Goal: Check status: Check status

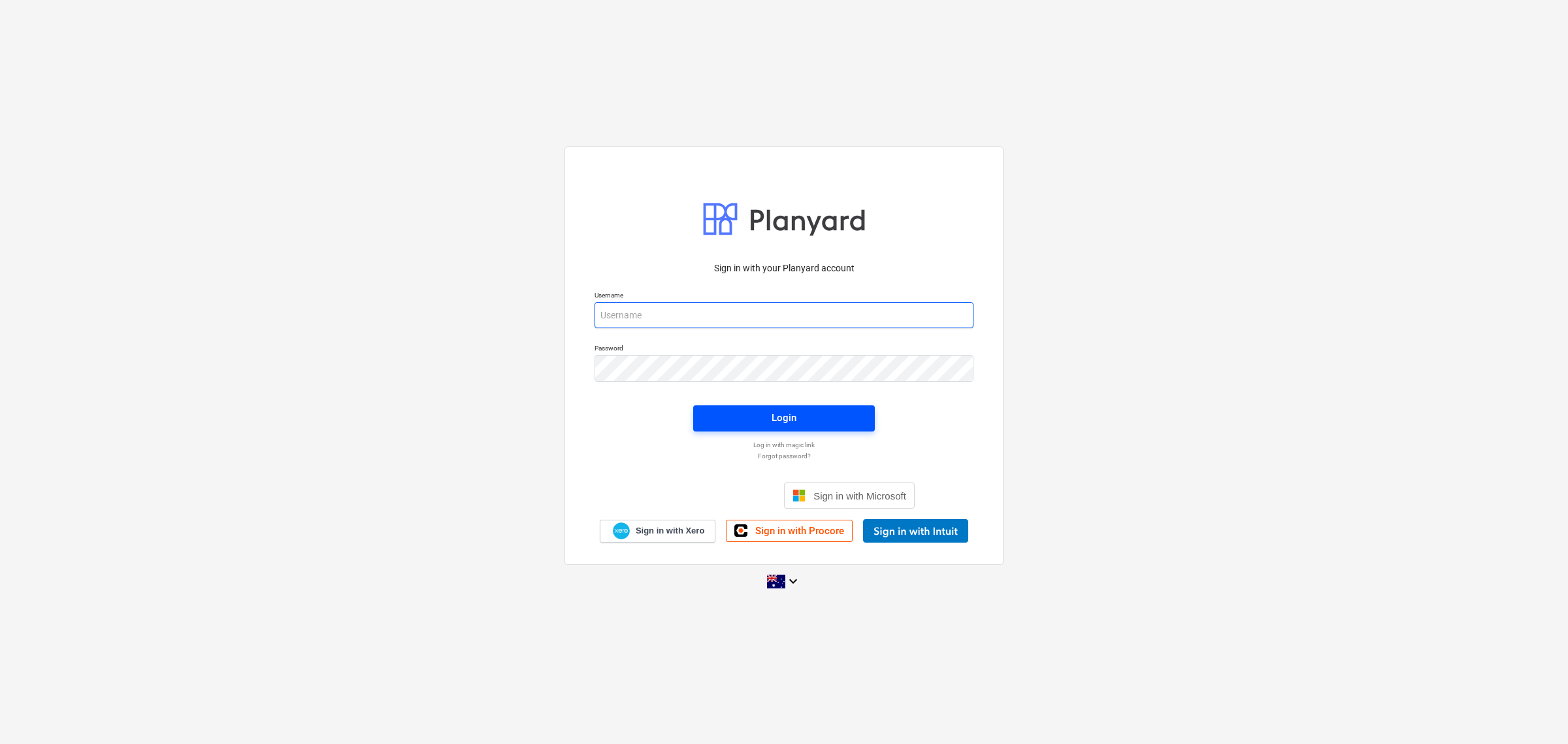
type input "skeane@keanegroup.com.au"
click at [756, 411] on span "Login" at bounding box center [784, 418] width 150 height 17
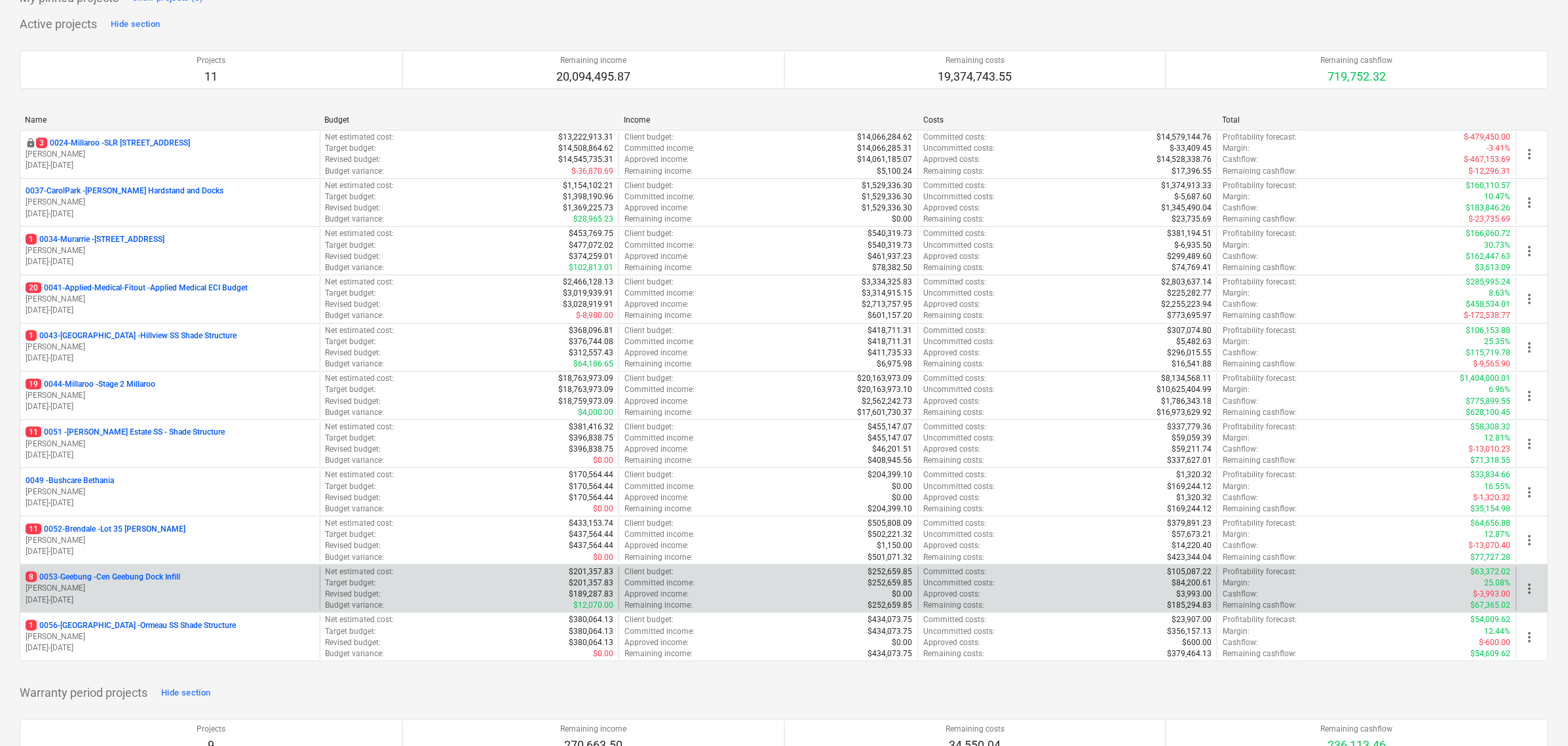
scroll to position [82, 0]
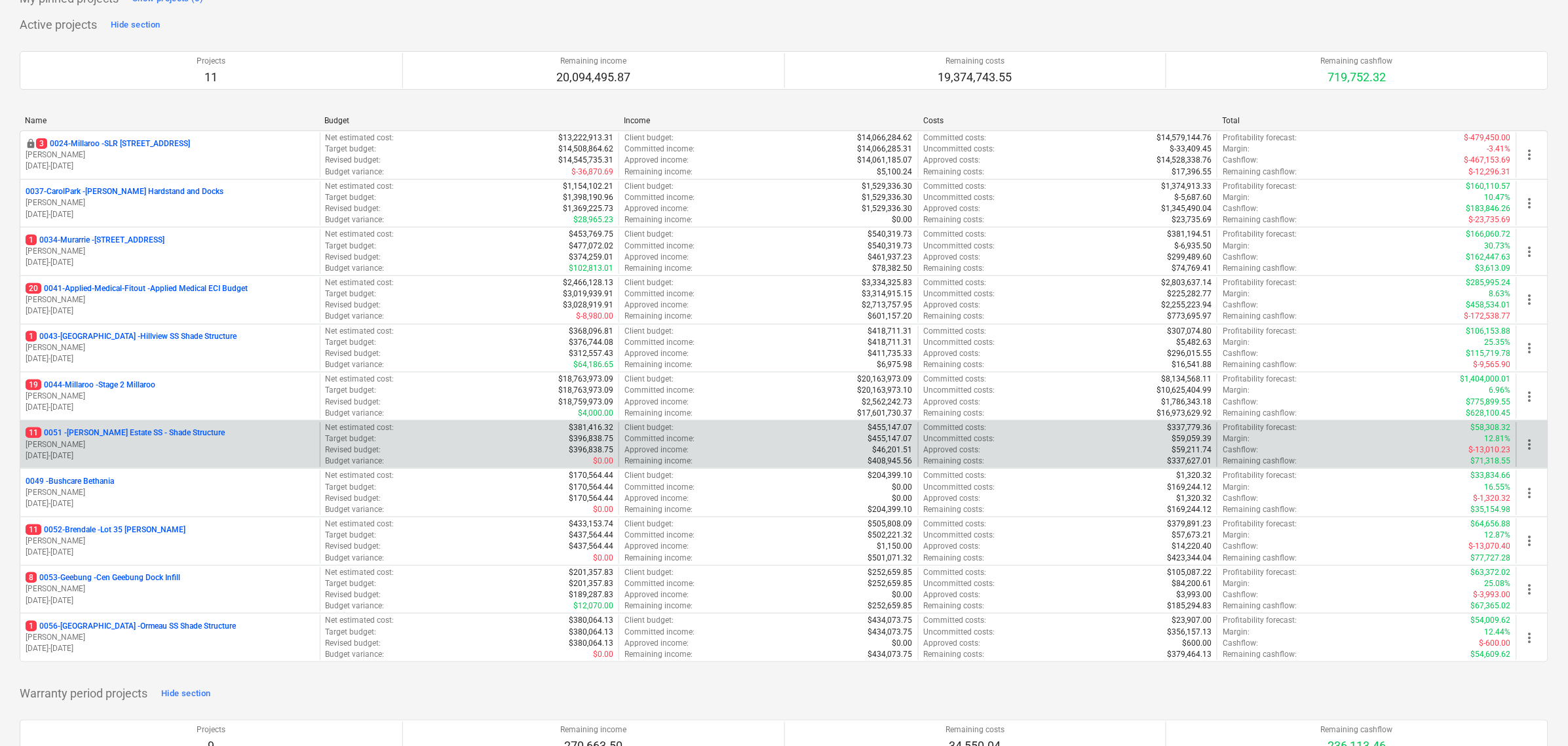
click at [116, 441] on p "[PERSON_NAME]" at bounding box center [170, 444] width 289 height 11
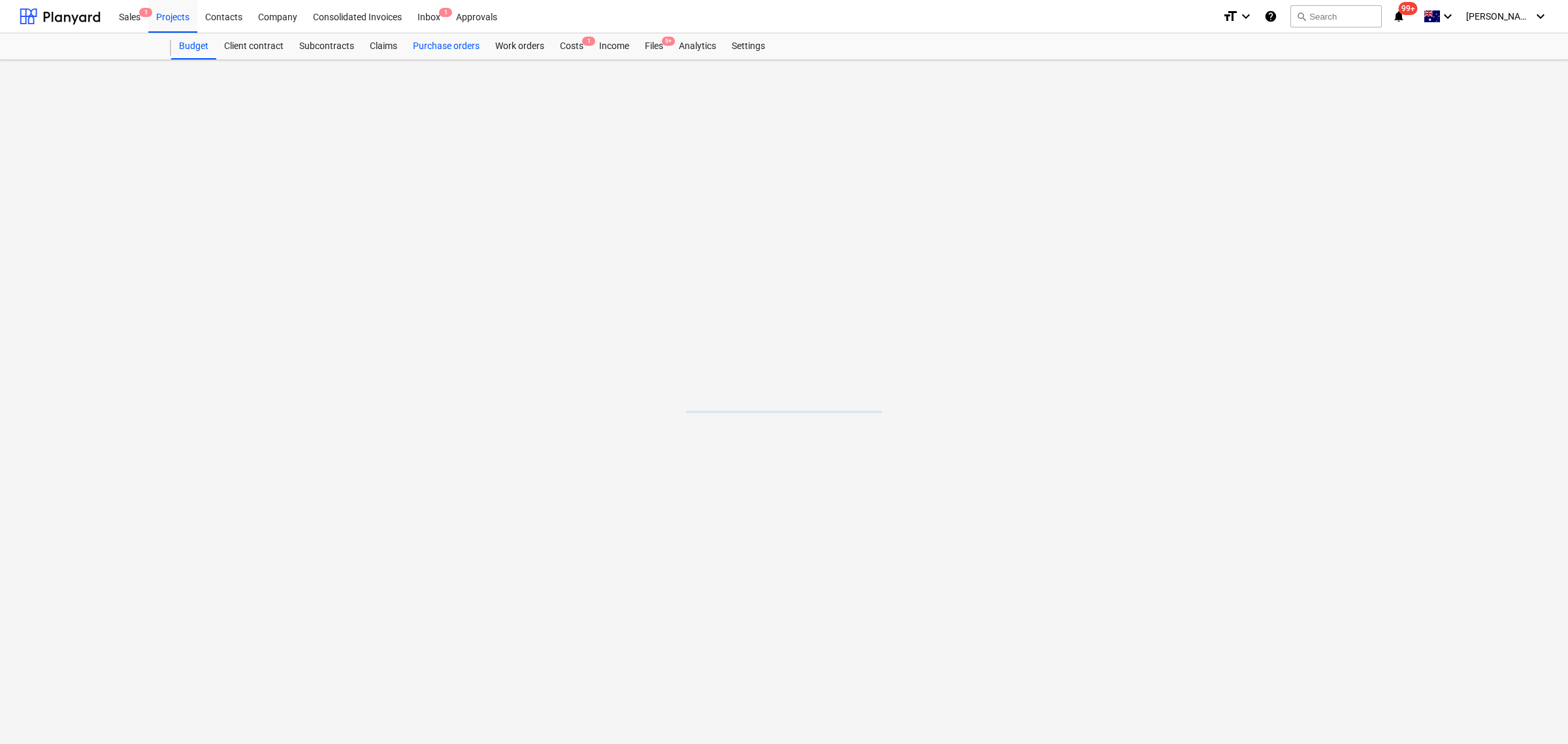
click at [433, 50] on div "Purchase orders" at bounding box center [446, 46] width 82 height 26
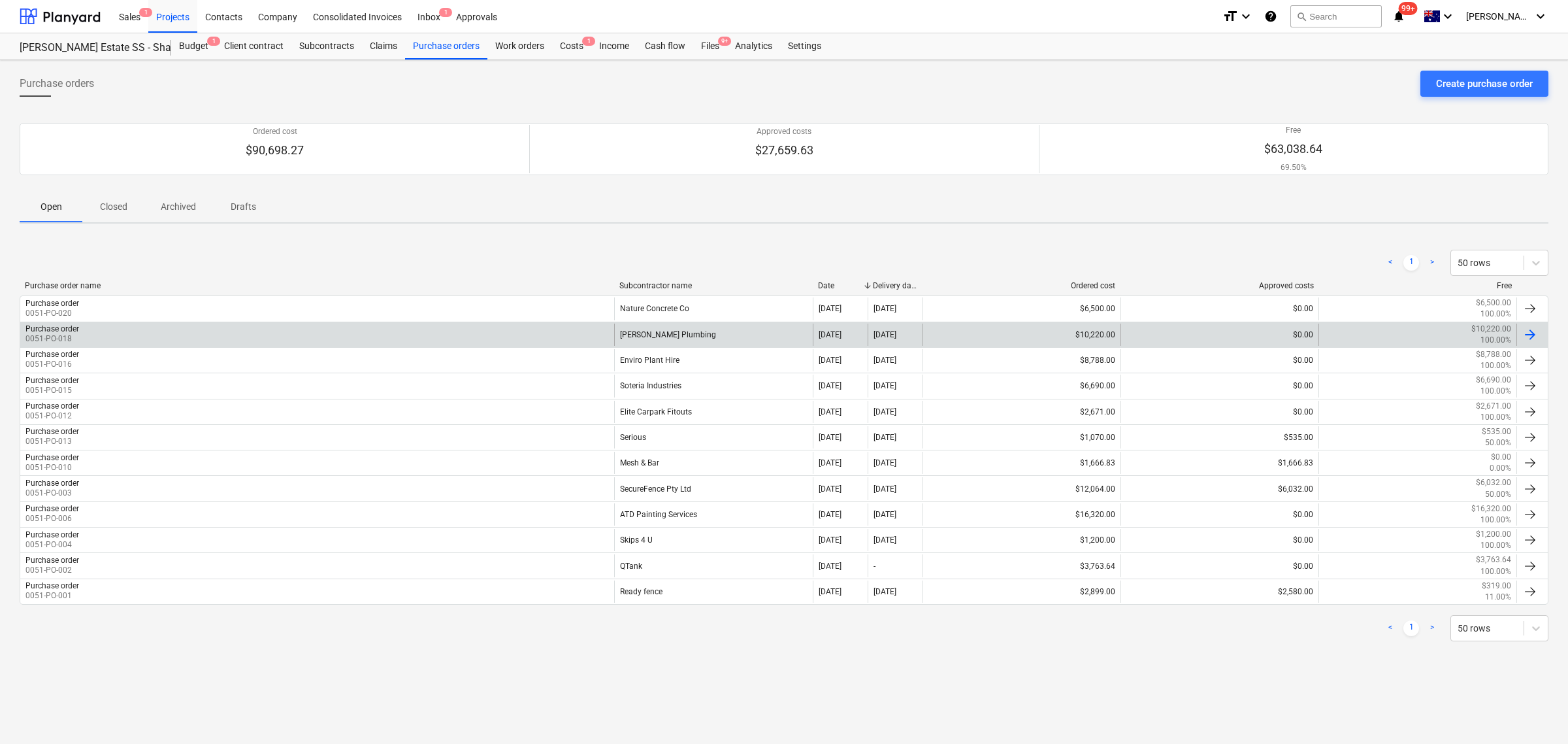
click at [152, 334] on div "Purchase order 0051-PO-018" at bounding box center [317, 334] width 594 height 23
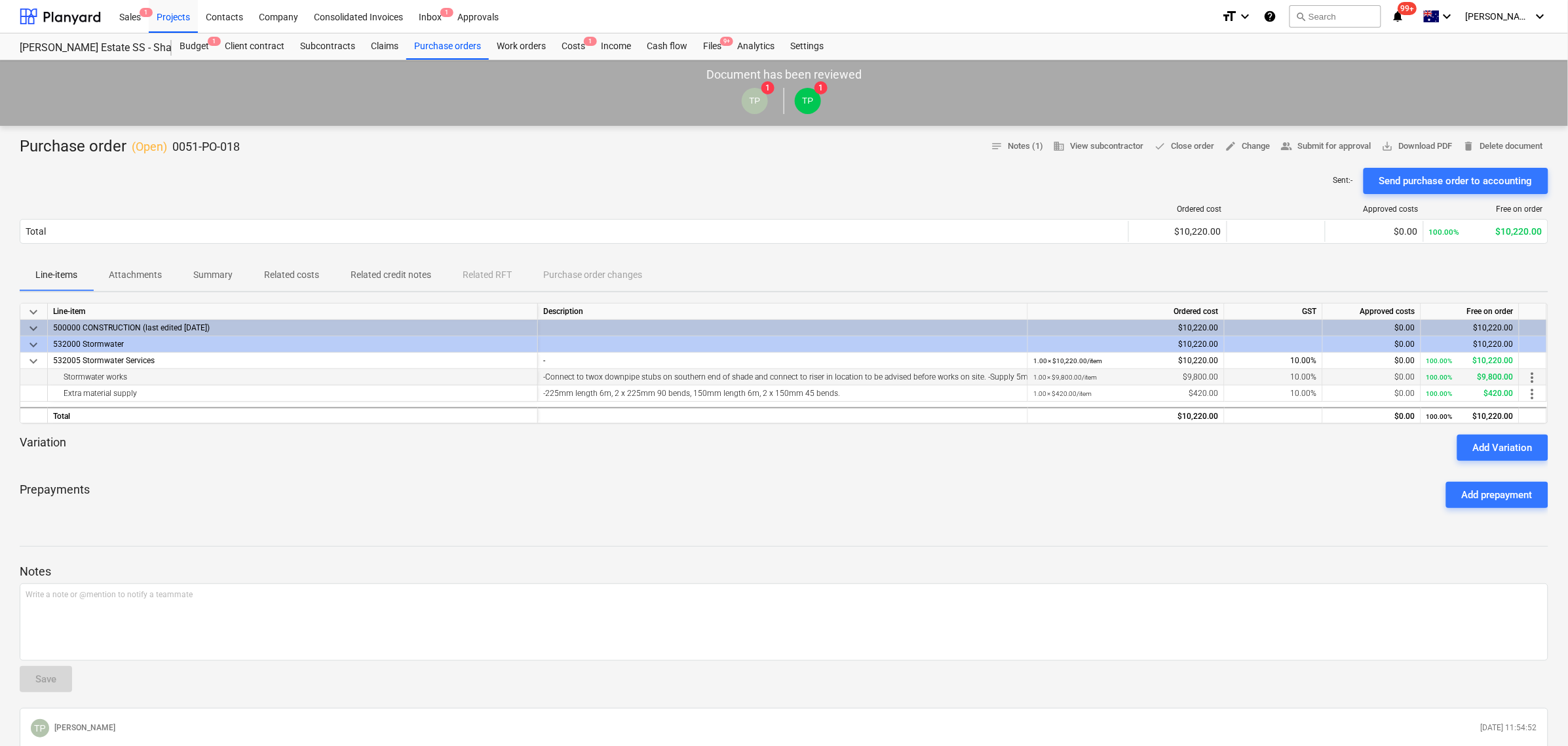
drag, startPoint x: 87, startPoint y: 375, endPoint x: 138, endPoint y: 379, distance: 51.2
click at [136, 378] on div "Stormwater works" at bounding box center [292, 376] width 479 height 15
click at [142, 379] on div "Stormwater works" at bounding box center [292, 376] width 479 height 15
click at [171, 445] on div "Variation Add Variation" at bounding box center [784, 447] width 1529 height 26
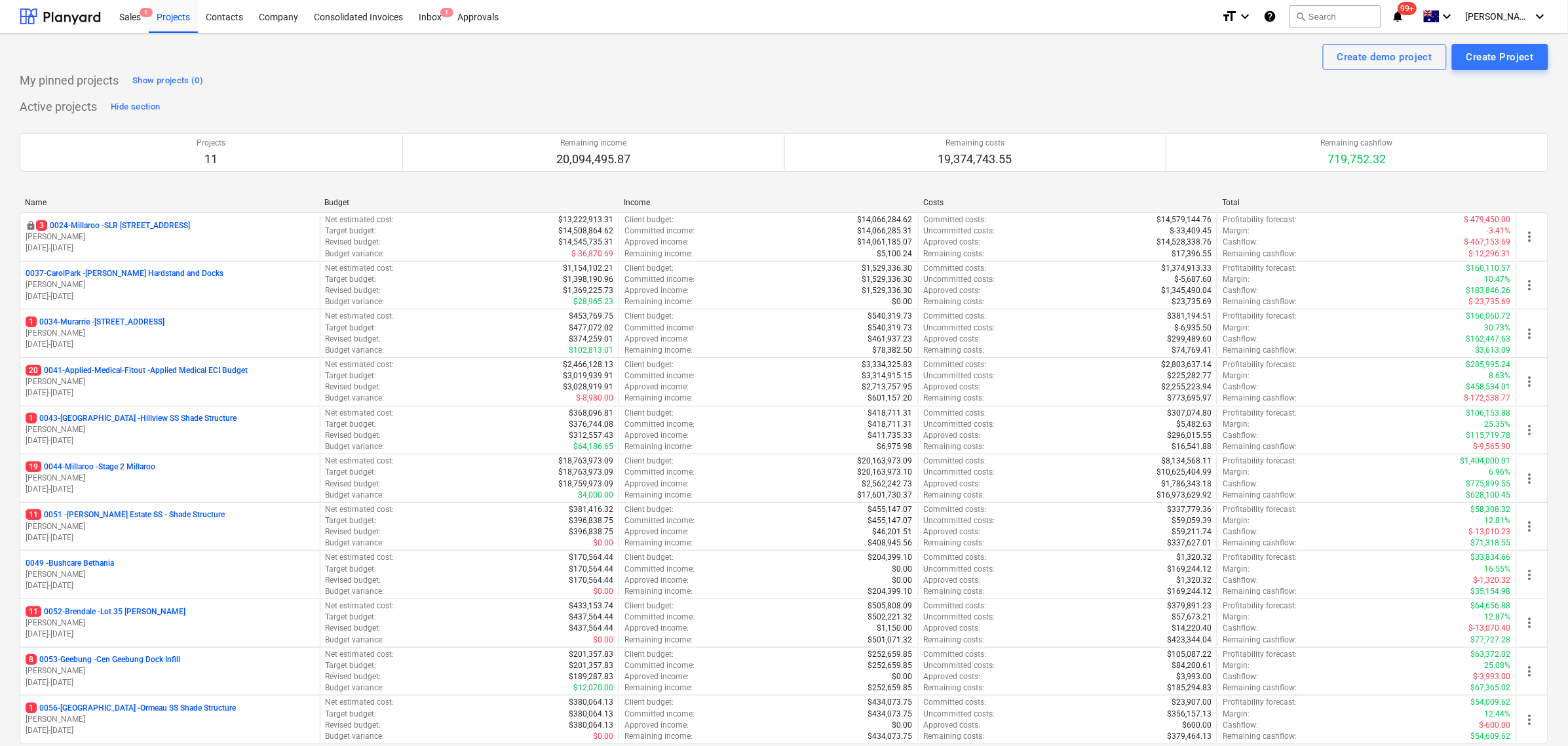
scroll to position [410, 0]
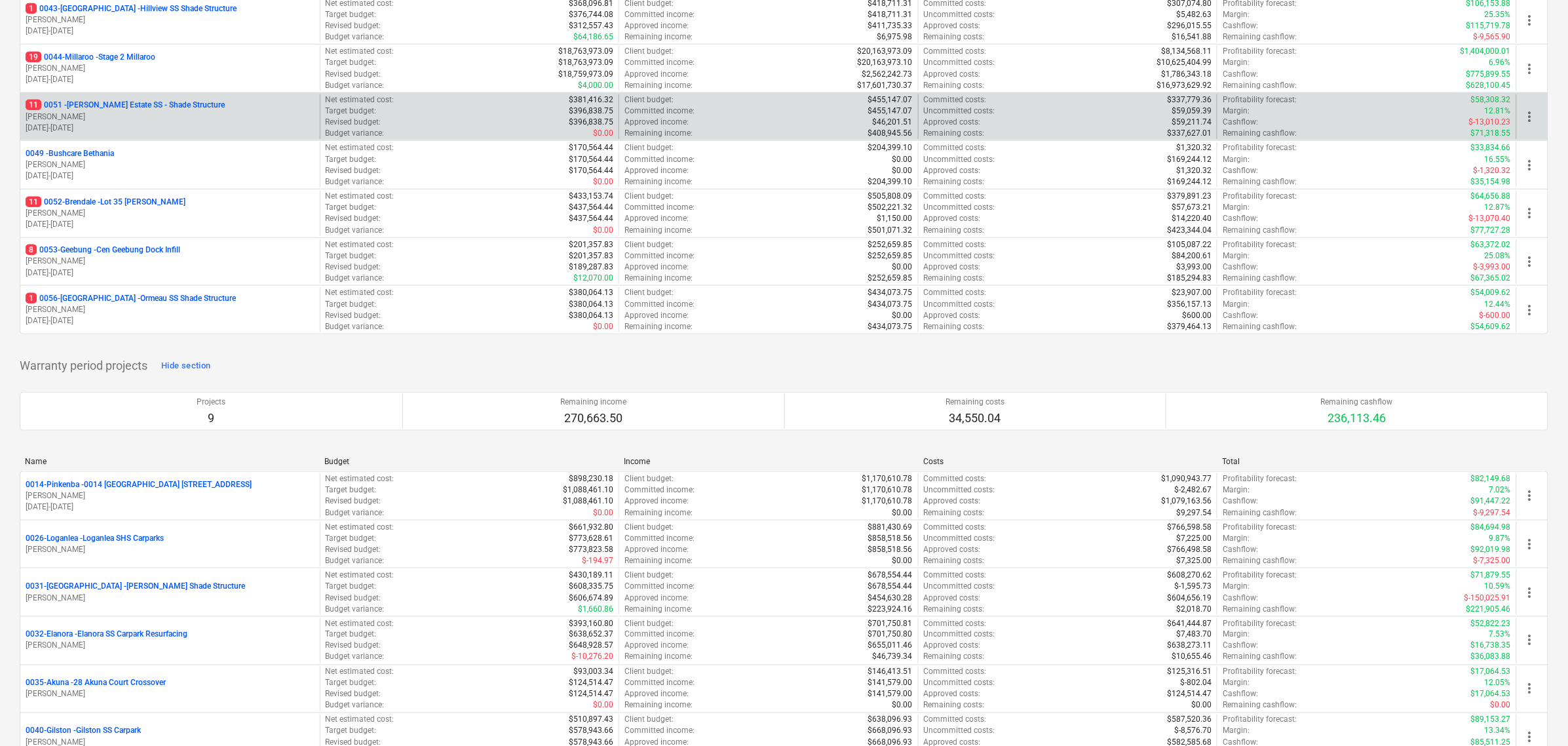
click at [92, 97] on div "11 0051 - [PERSON_NAME] Estate SS - Shade Structure [PERSON_NAME] [DATE] - [DAT…" at bounding box center [170, 117] width 300 height 45
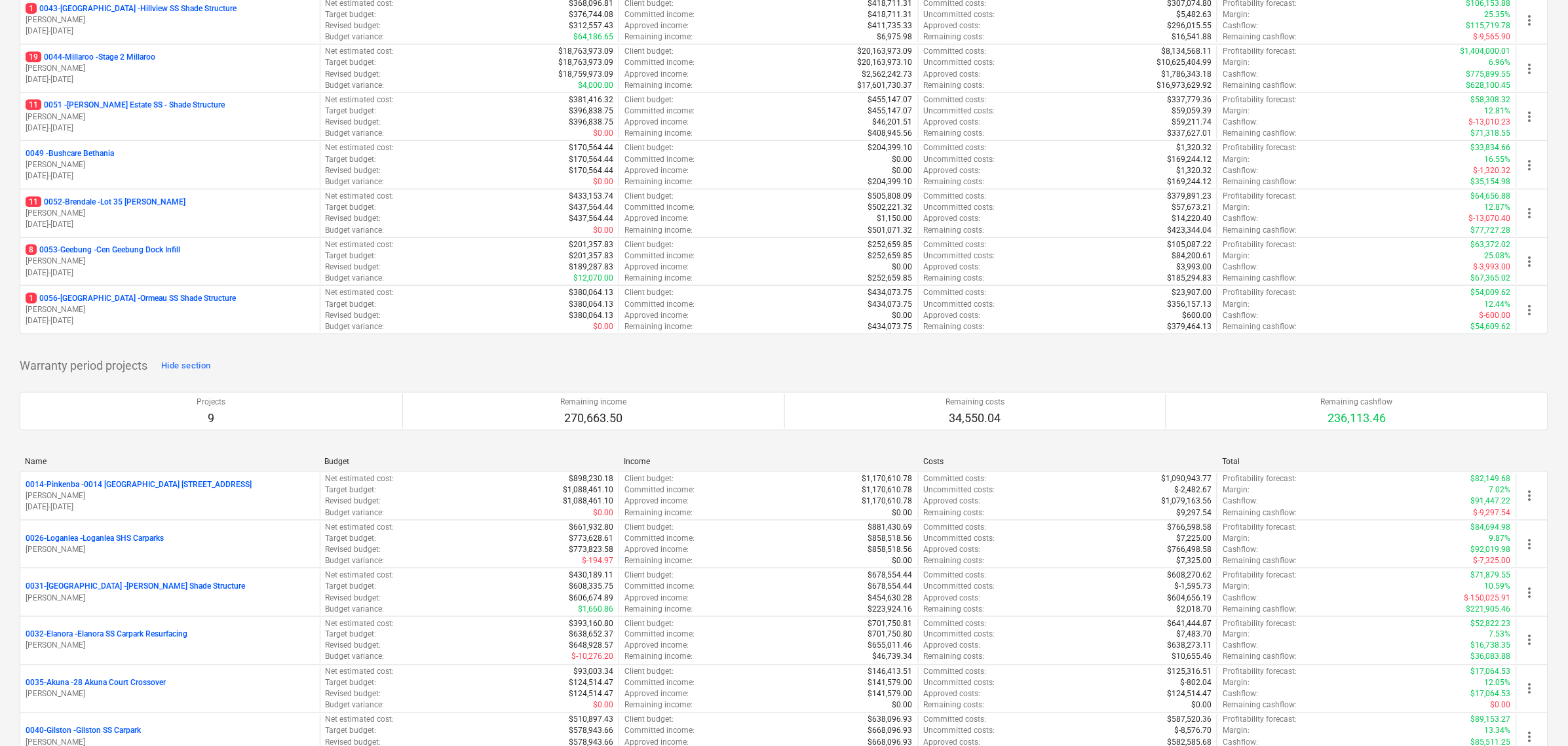
click at [109, 104] on p "11 0051 - [PERSON_NAME] Estate SS - Shade Structure" at bounding box center [124, 105] width 199 height 11
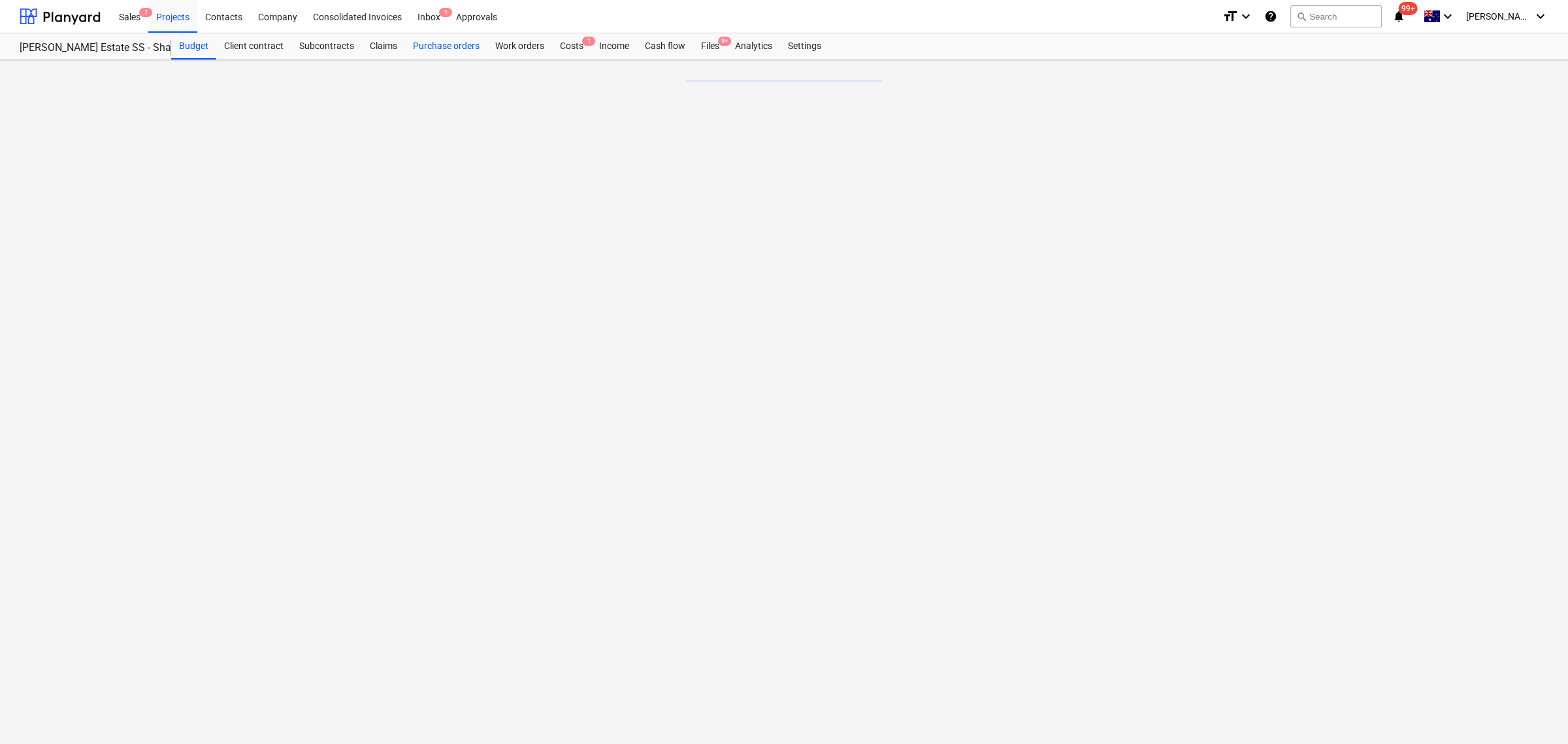
click at [466, 46] on div "Purchase orders" at bounding box center [446, 46] width 82 height 26
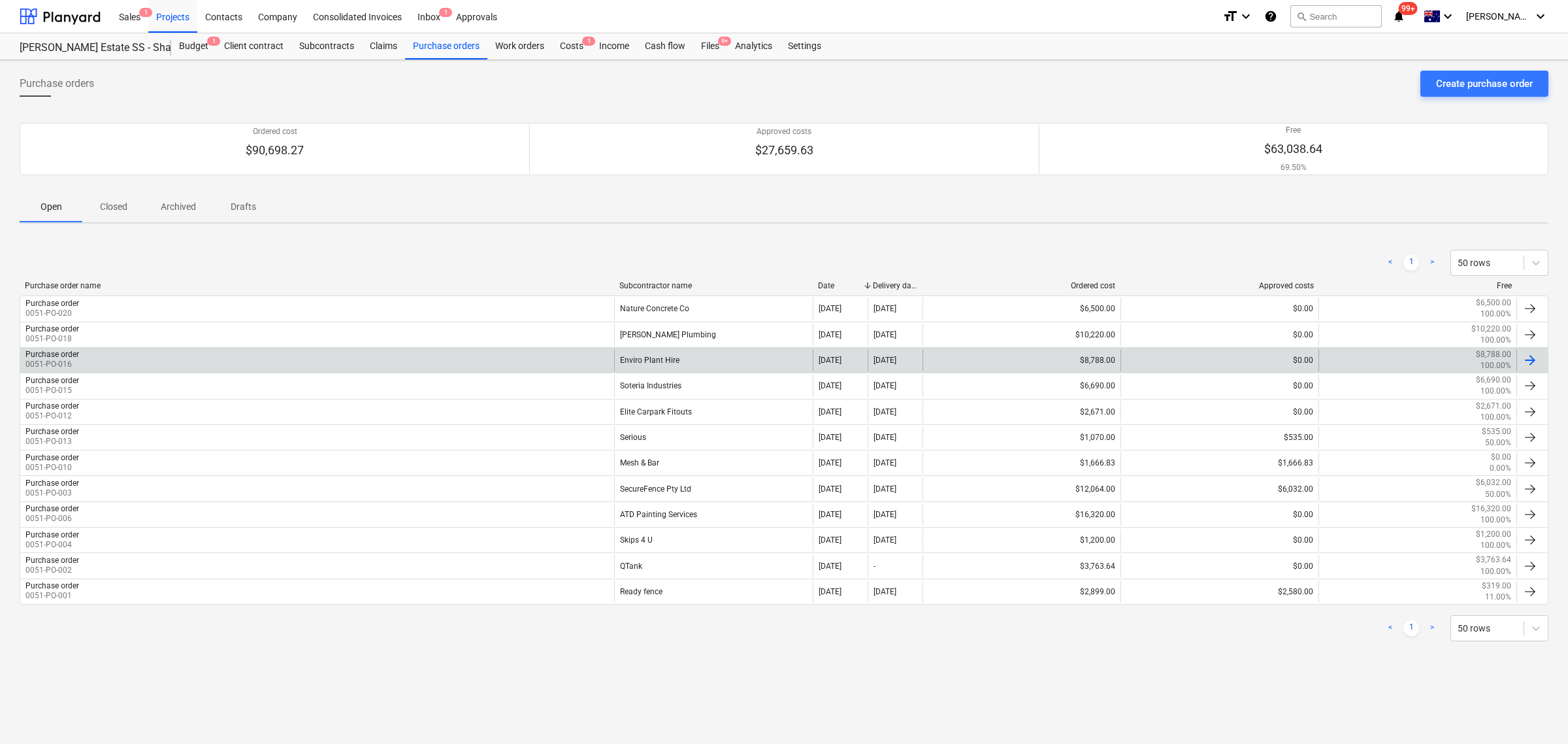
click at [292, 367] on div "Purchase order 0051-PO-016" at bounding box center [317, 360] width 594 height 23
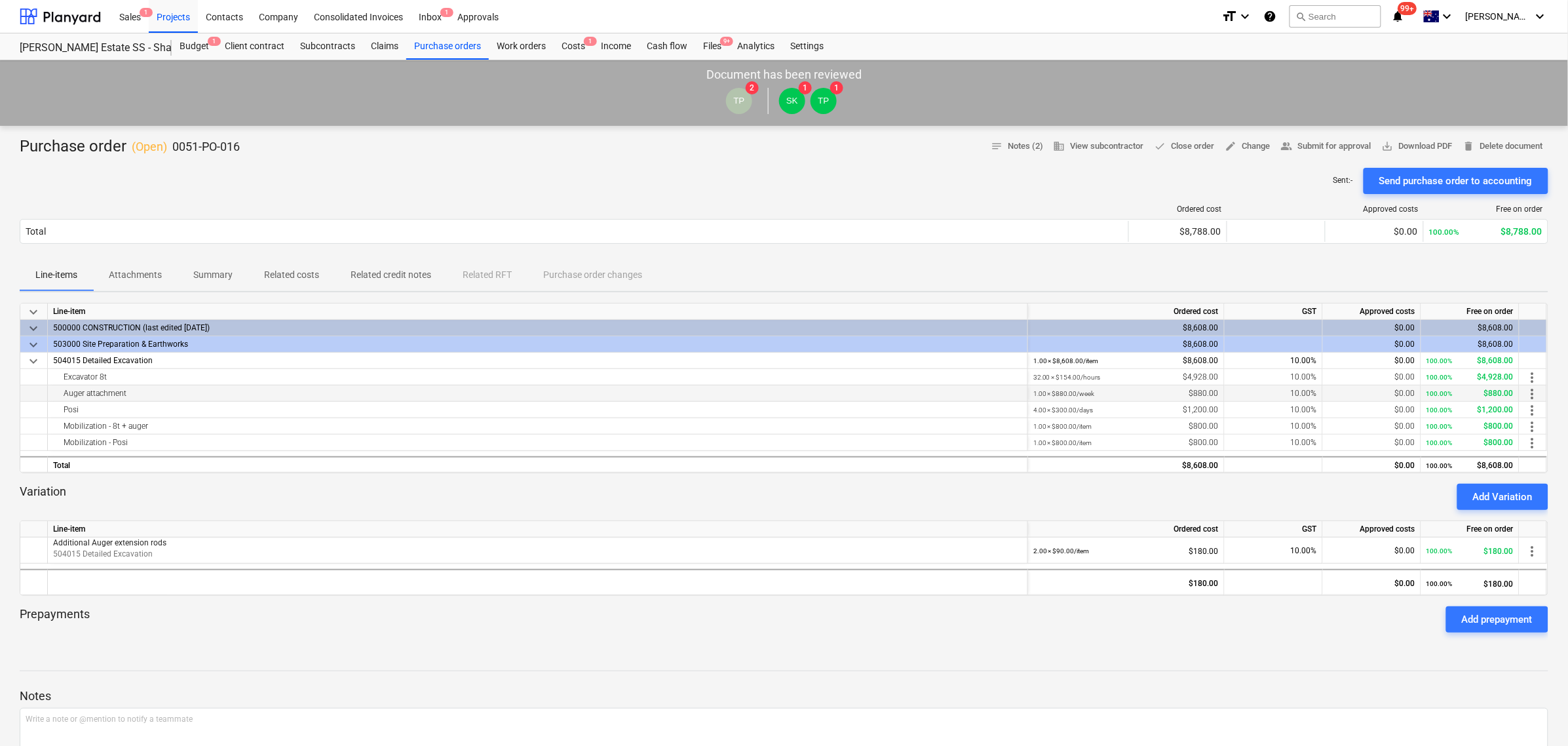
click at [63, 398] on div "Auger attachment" at bounding box center [537, 393] width 969 height 15
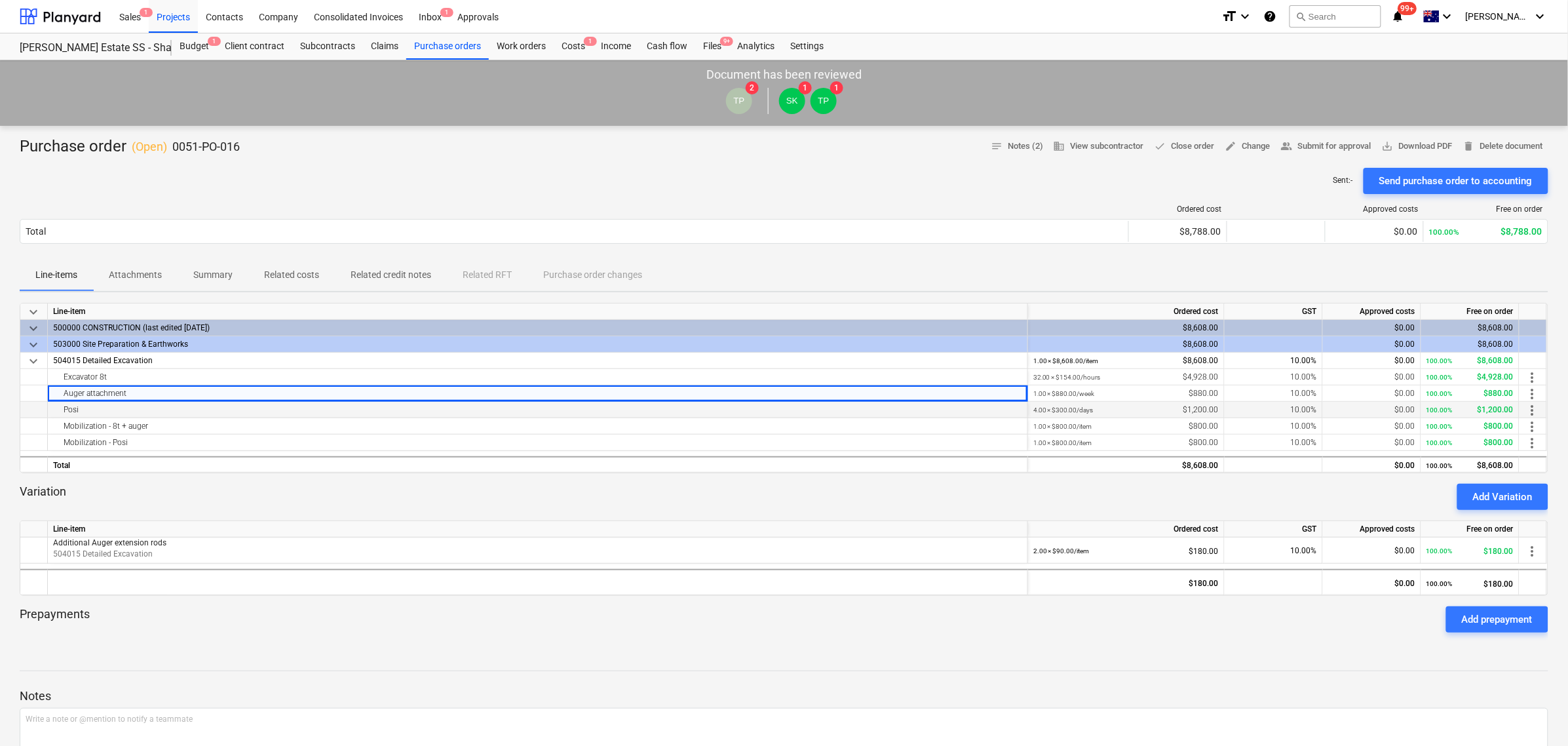
click at [63, 410] on div "Posi" at bounding box center [537, 409] width 969 height 15
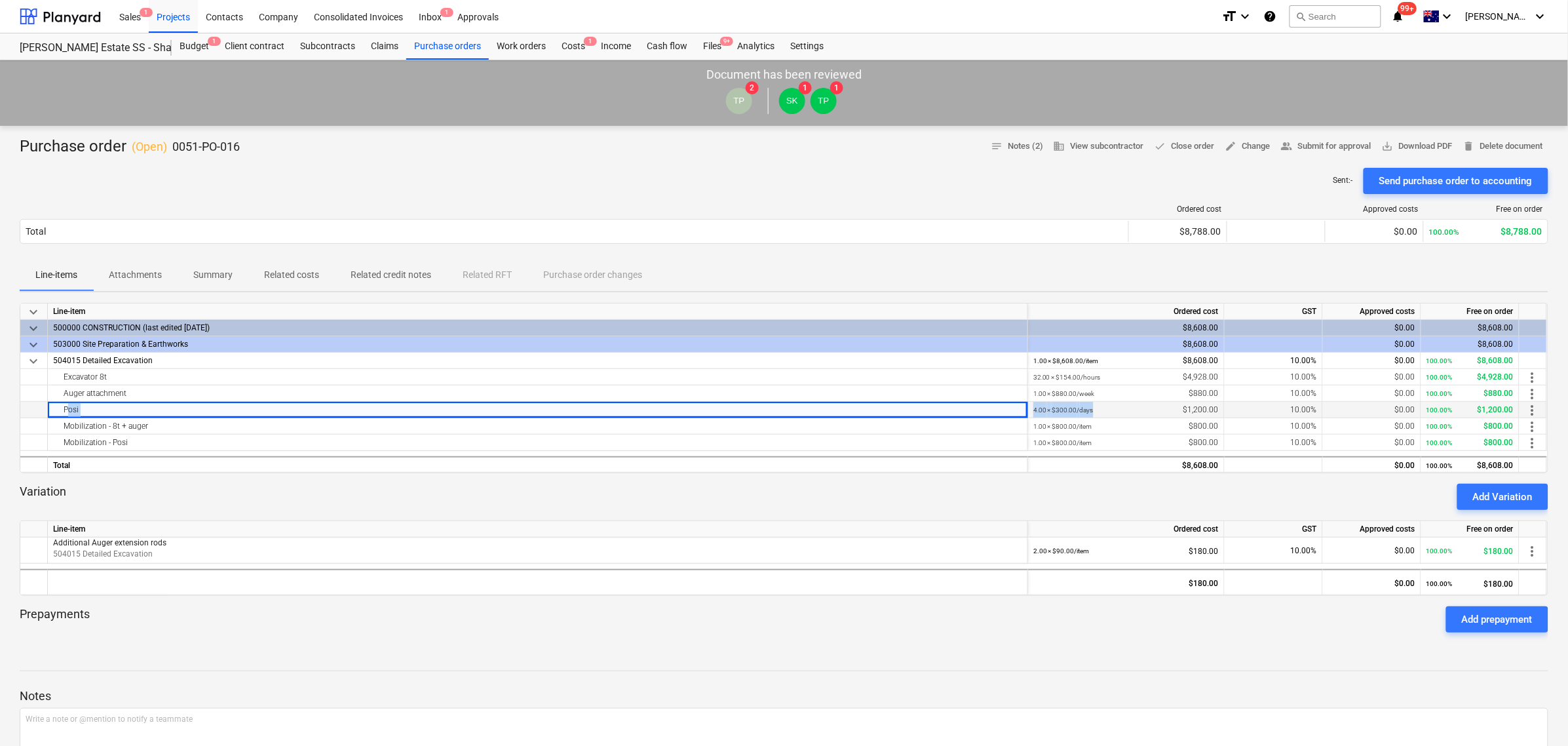
drag, startPoint x: 65, startPoint y: 403, endPoint x: 1092, endPoint y: 412, distance: 1027.0
click at [0, 0] on div "Posi 4.00 × $300.00 / days $1,200.00 10.00% $0.00 100.00% $1,200.00 more_vert" at bounding box center [0, 0] width 0 height 0
click at [1088, 413] on small "4.00 × $300.00 / days" at bounding box center [1064, 410] width 60 height 7
